Goal: Task Accomplishment & Management: Manage account settings

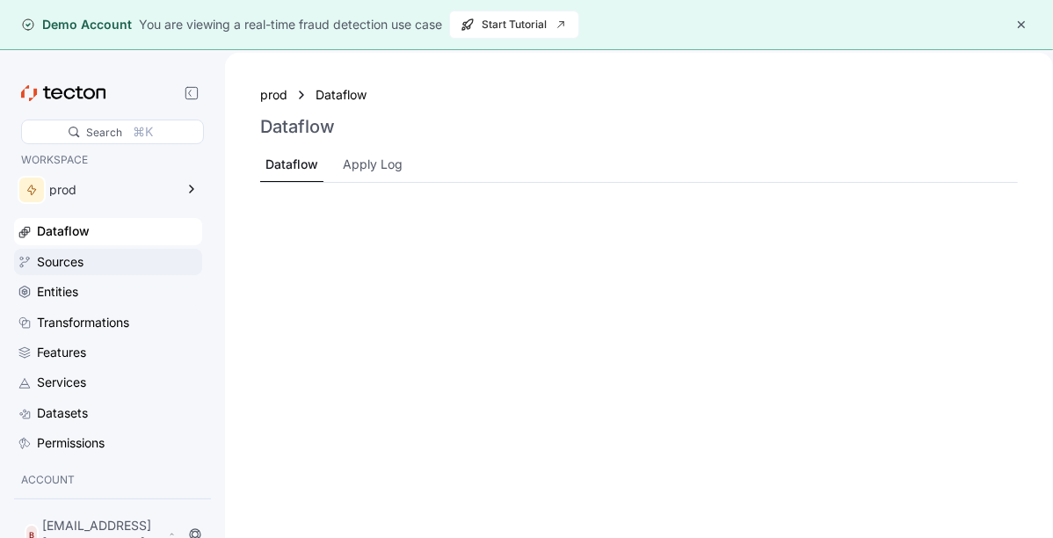
click at [64, 253] on div "Sources" at bounding box center [60, 261] width 47 height 19
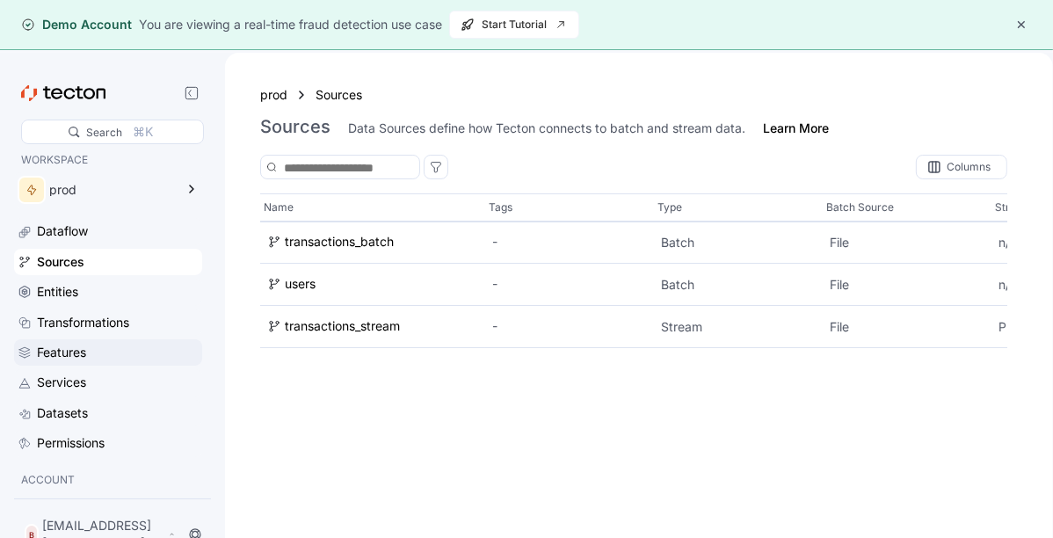
scroll to position [76, 0]
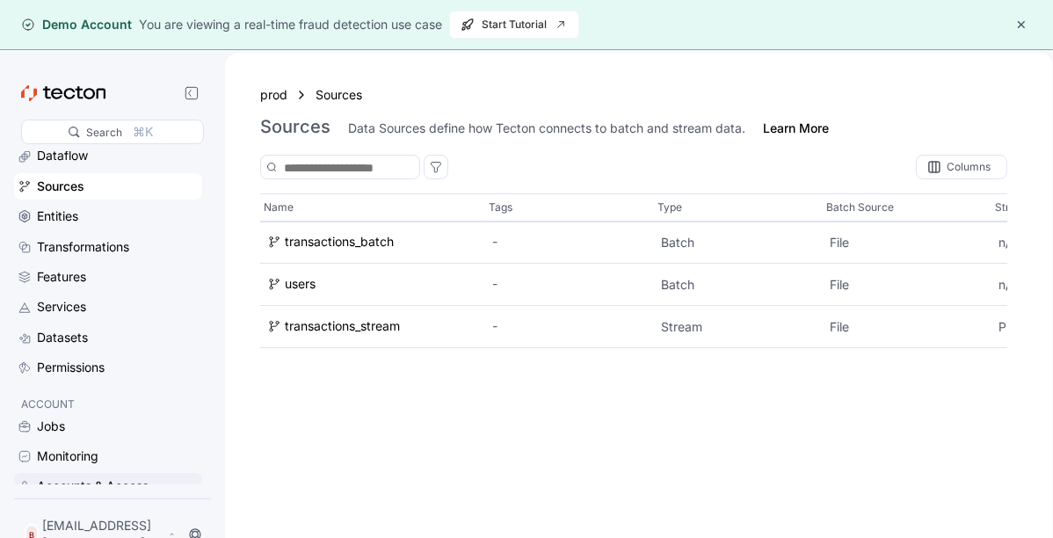
click at [109, 486] on div "Accounts & Access" at bounding box center [93, 485] width 112 height 19
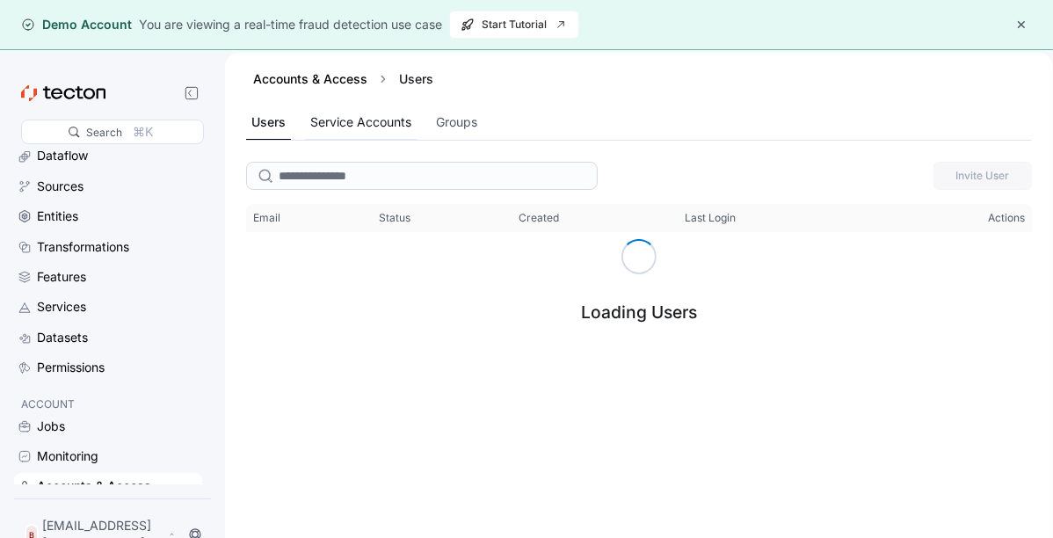
click at [378, 119] on div "Service Accounts" at bounding box center [360, 121] width 101 height 19
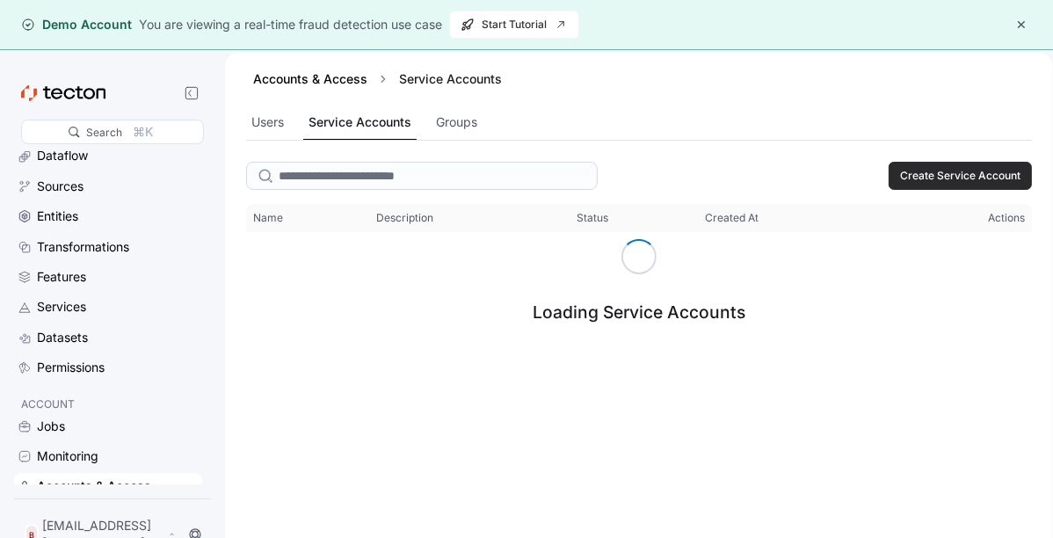
click at [927, 166] on span "Create Service Account" at bounding box center [960, 176] width 120 height 26
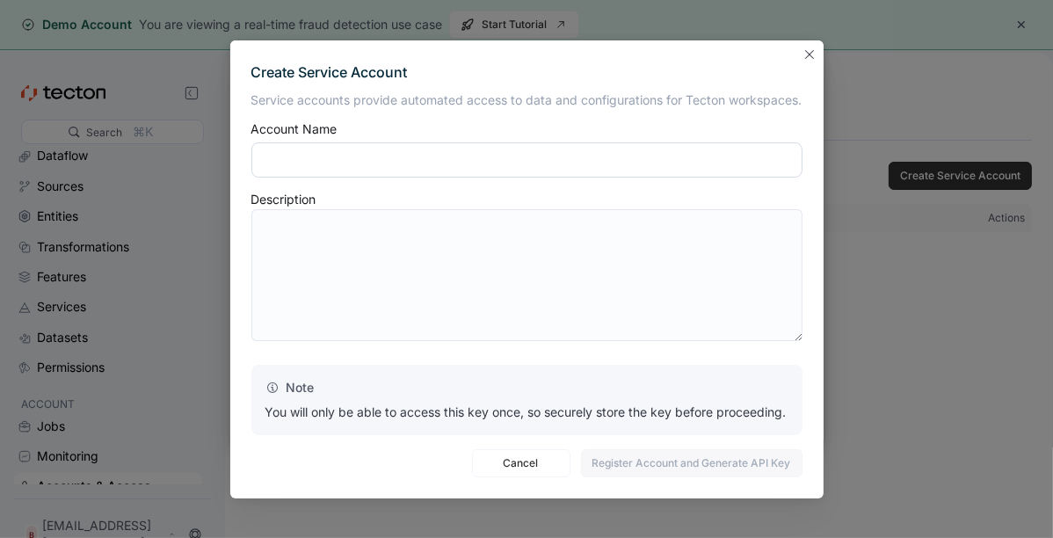
click at [336, 174] on input "text" at bounding box center [526, 159] width 551 height 35
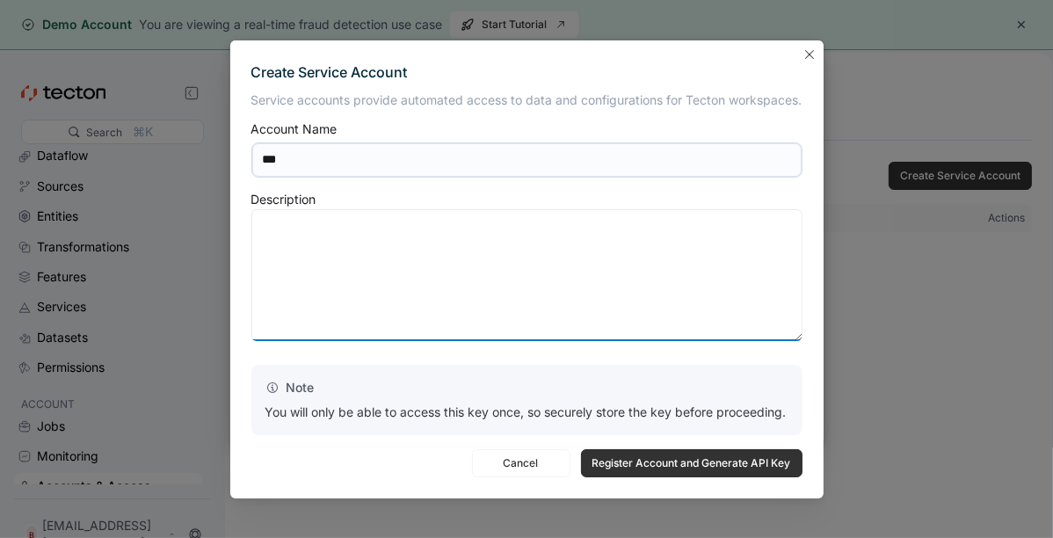
click at [420, 246] on textarea at bounding box center [526, 275] width 551 height 132
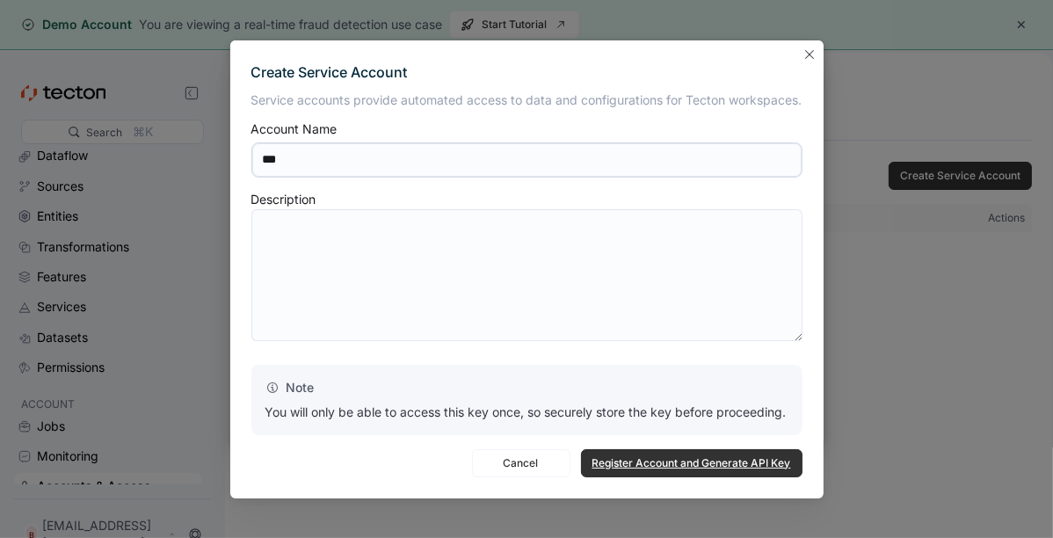
drag, startPoint x: 629, startPoint y: 465, endPoint x: 448, endPoint y: 230, distance: 296.3
click at [448, 231] on div "Create Service Account Service accounts provide automated access to data and co…" at bounding box center [526, 269] width 593 height 458
click at [416, 164] on input "***" at bounding box center [526, 159] width 551 height 35
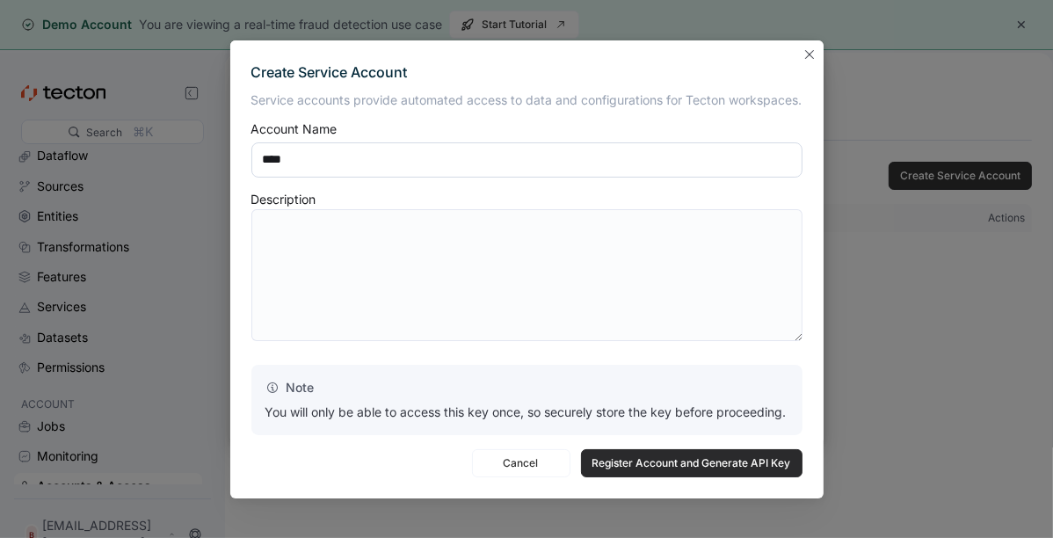
type input "****"
click at [624, 450] on span "Register Account and Generate API Key" at bounding box center [691, 463] width 199 height 26
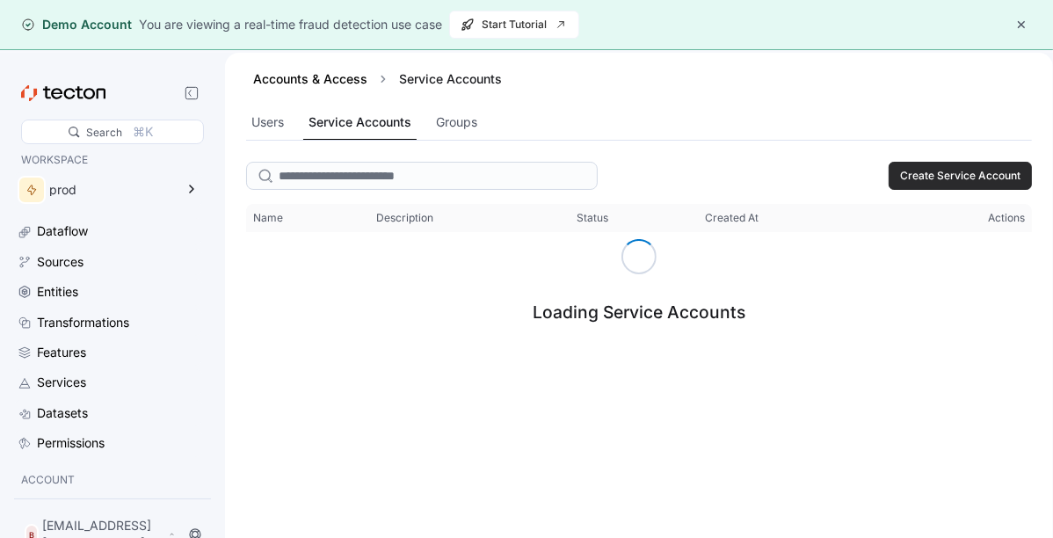
click at [940, 178] on span "Create Service Account" at bounding box center [960, 176] width 120 height 26
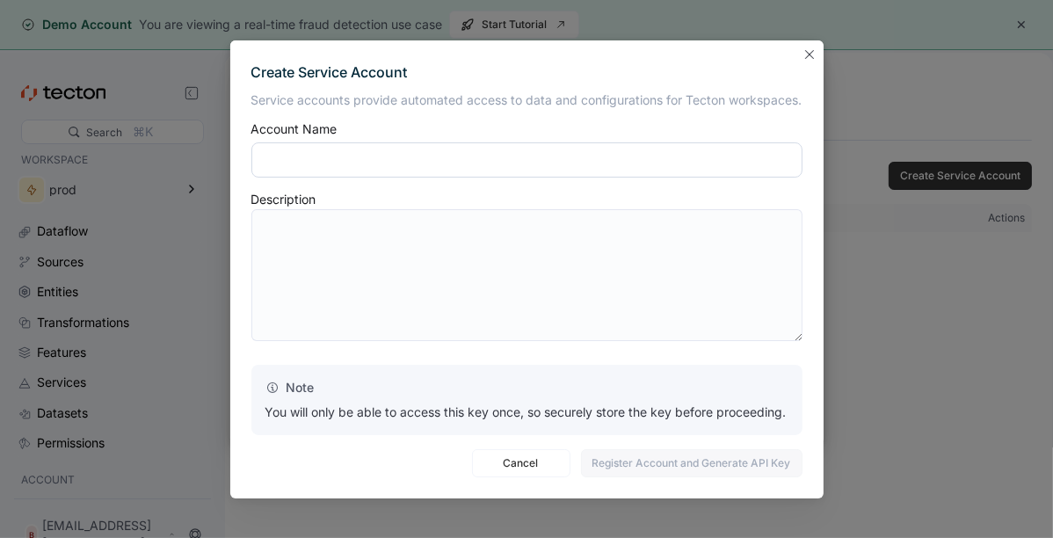
click at [575, 147] on input "text" at bounding box center [526, 159] width 551 height 35
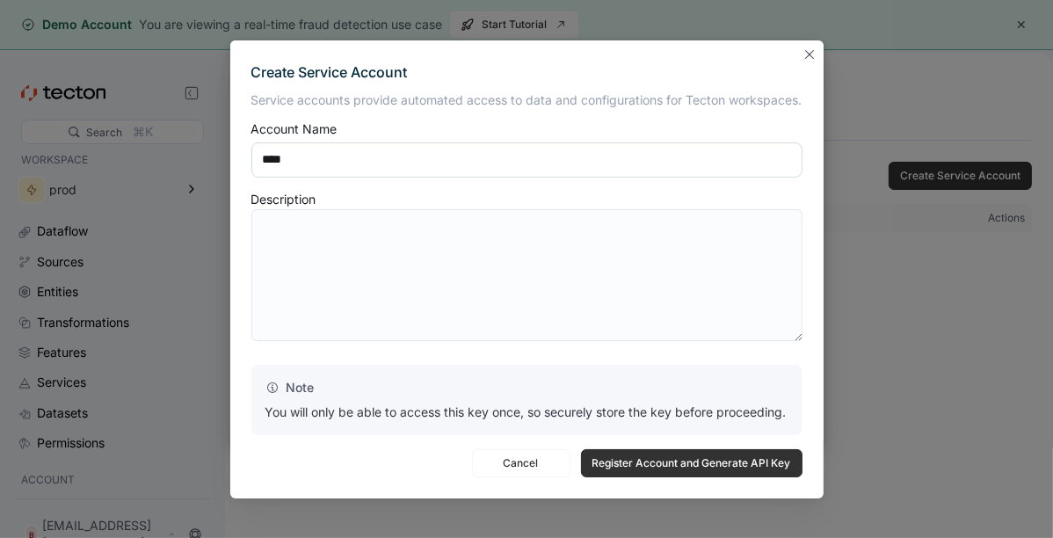
type input "****"
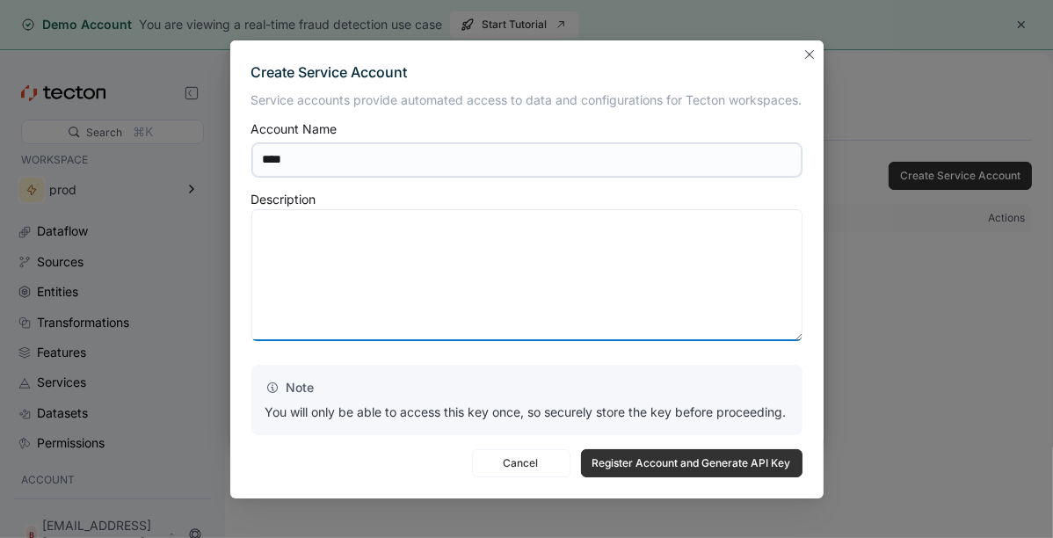
click at [583, 279] on textarea at bounding box center [526, 275] width 551 height 132
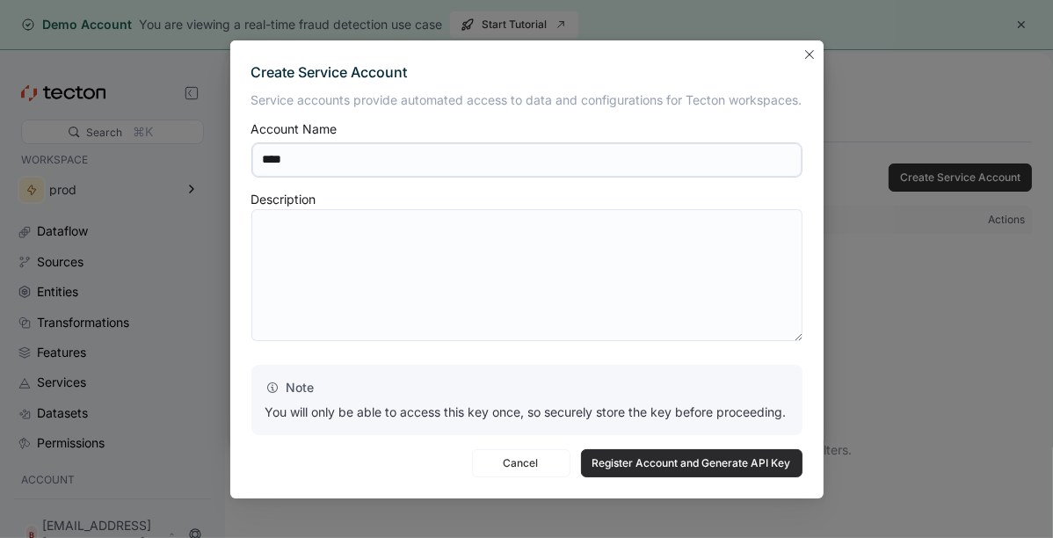
click at [634, 458] on span "Register Account and Generate API Key" at bounding box center [691, 463] width 199 height 26
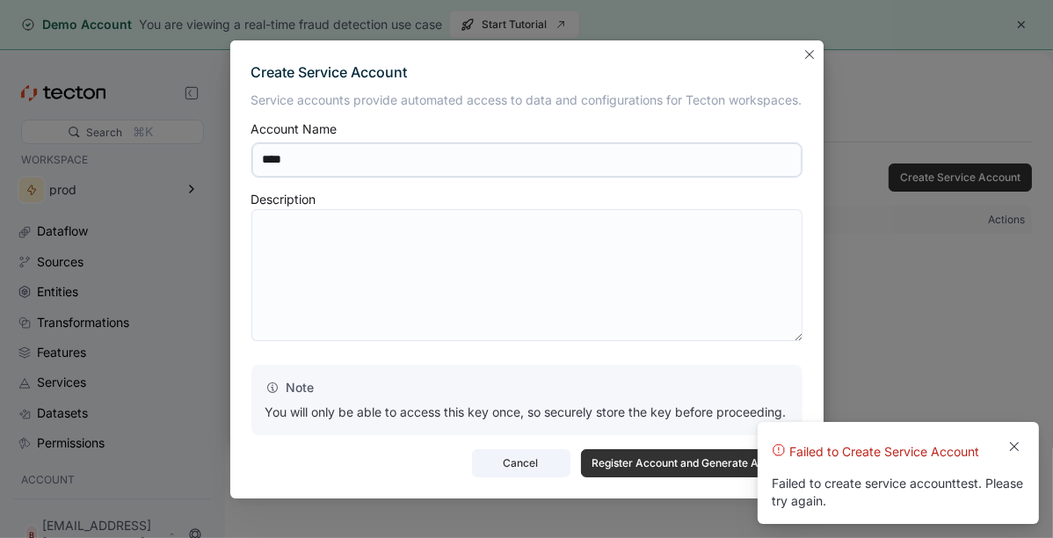
click at [510, 472] on span "Cancel" at bounding box center [521, 463] width 76 height 26
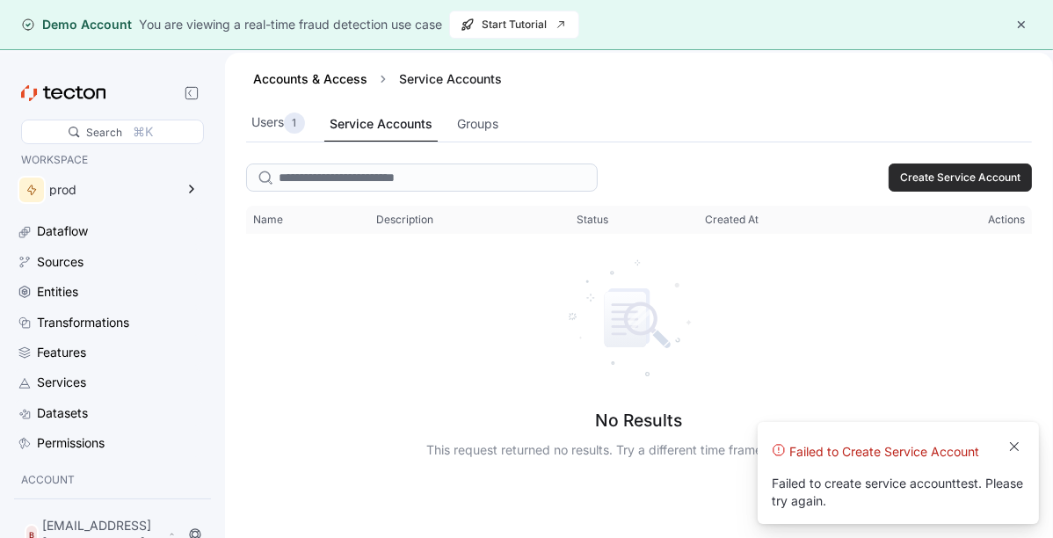
click at [921, 172] on span "Create Service Account" at bounding box center [960, 177] width 120 height 26
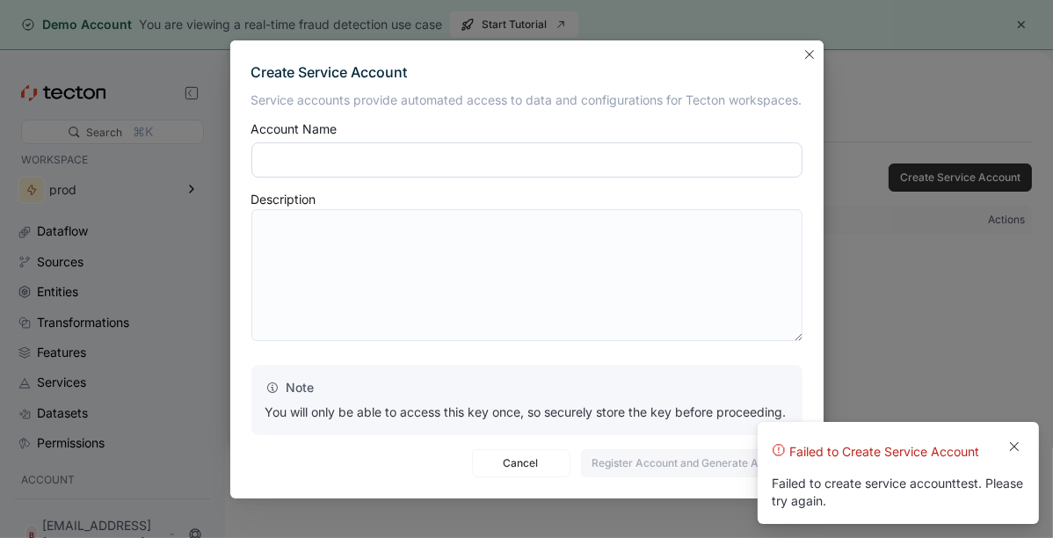
click at [414, 161] on input "text" at bounding box center [526, 159] width 551 height 35
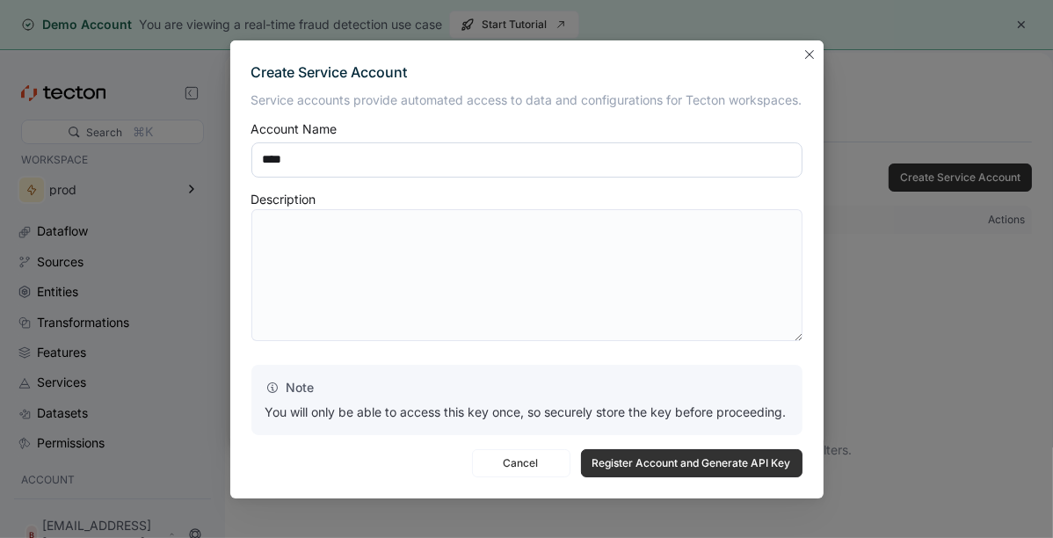
type input "****"
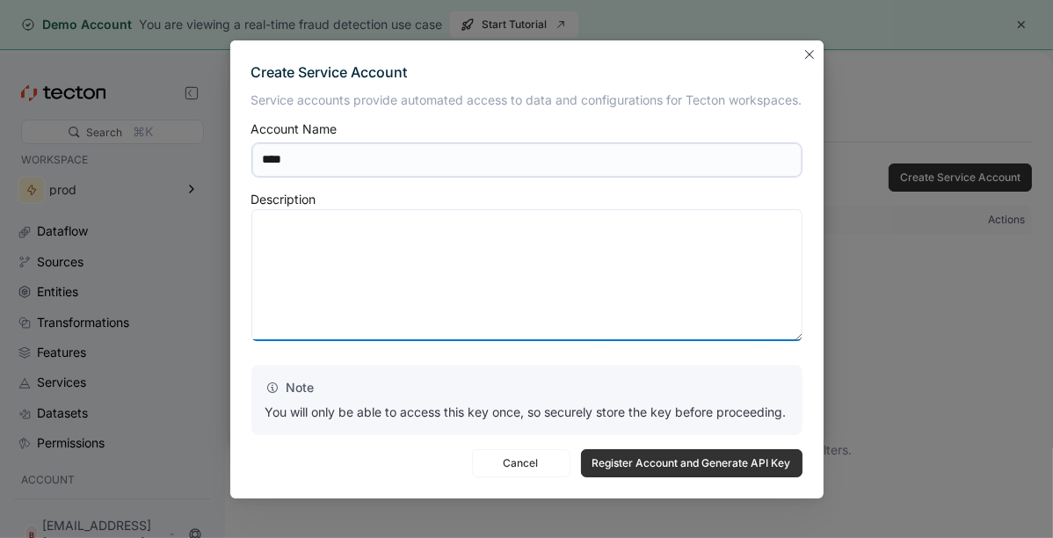
click at [470, 250] on textarea at bounding box center [526, 275] width 551 height 132
type textarea "**"
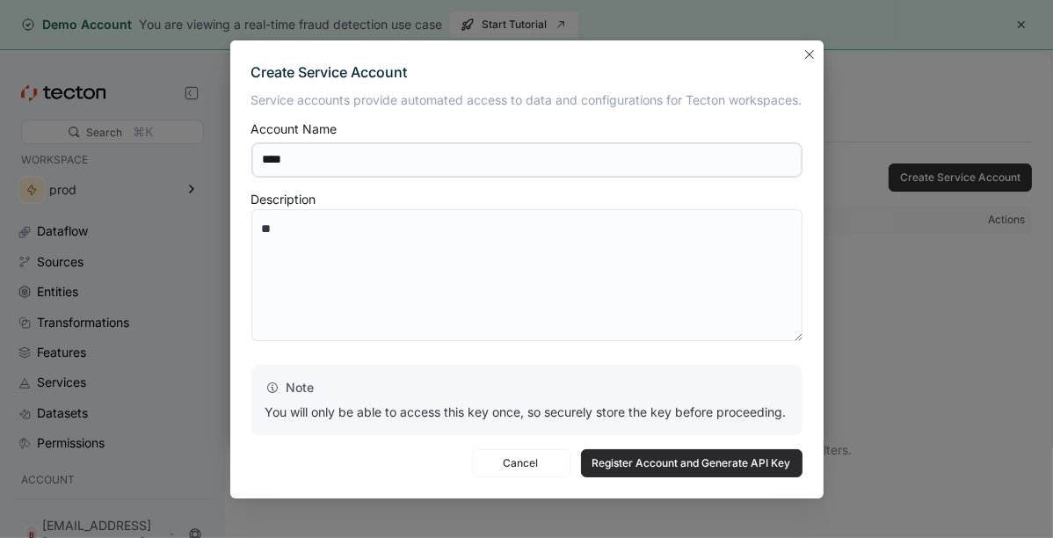
click at [651, 460] on span "Register Account and Generate API Key" at bounding box center [691, 463] width 199 height 26
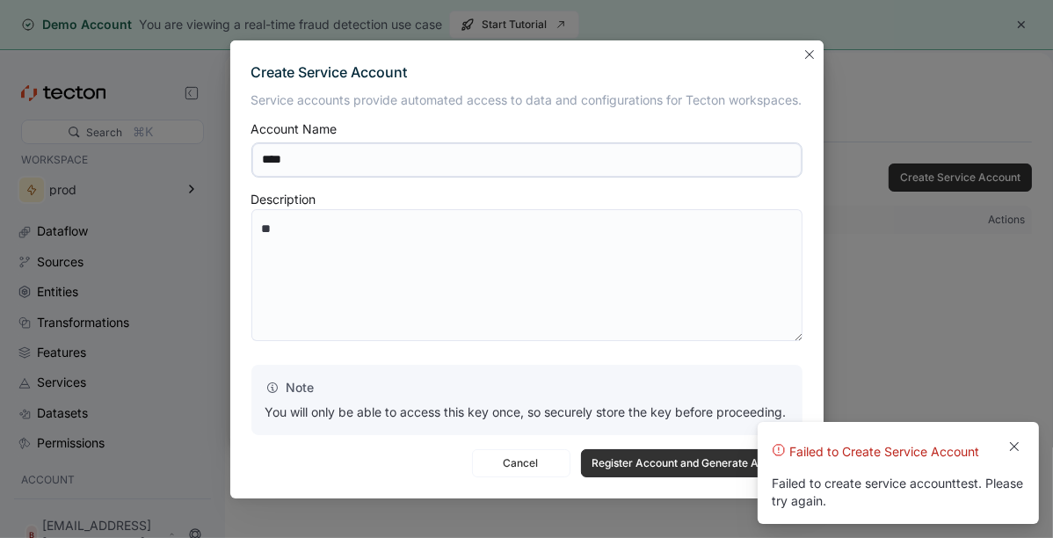
click at [871, 491] on div "Failed to Create Service Account Failed to create service account test . Please…" at bounding box center [897, 476] width 253 height 67
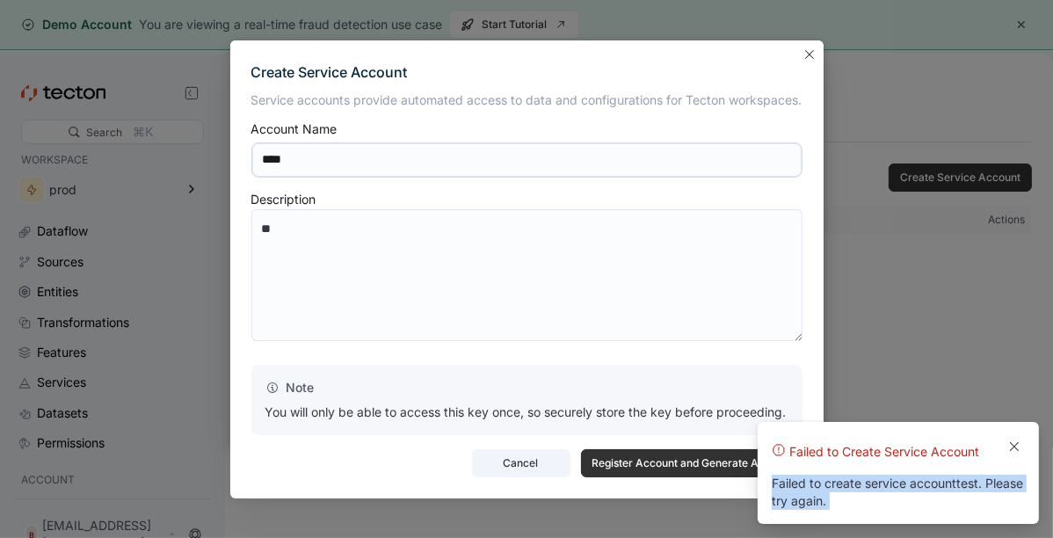
click at [570, 459] on button "Cancel" at bounding box center [521, 463] width 98 height 28
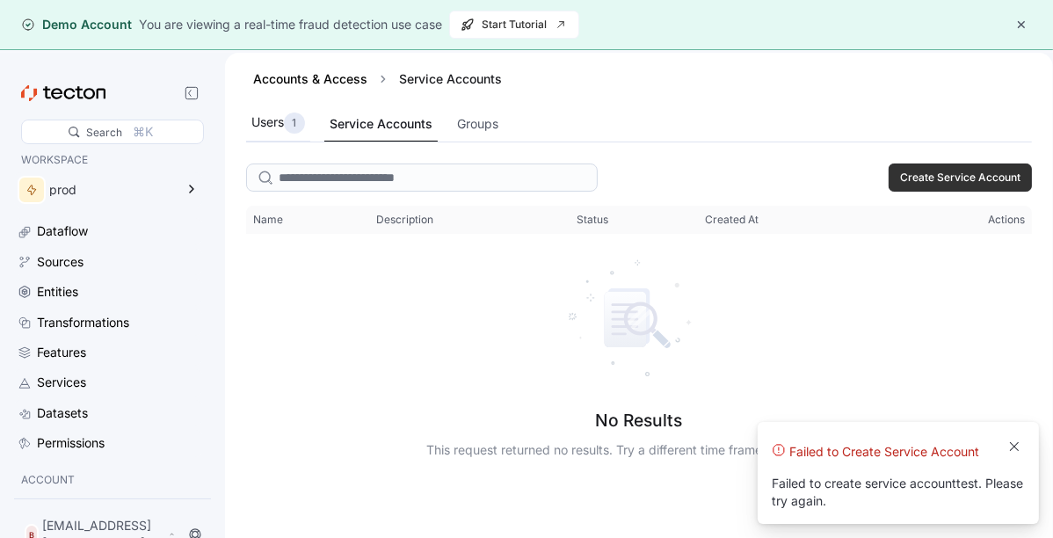
click at [303, 134] on div "Users 1" at bounding box center [278, 123] width 64 height 36
